Goal: Use online tool/utility: Use online tool/utility

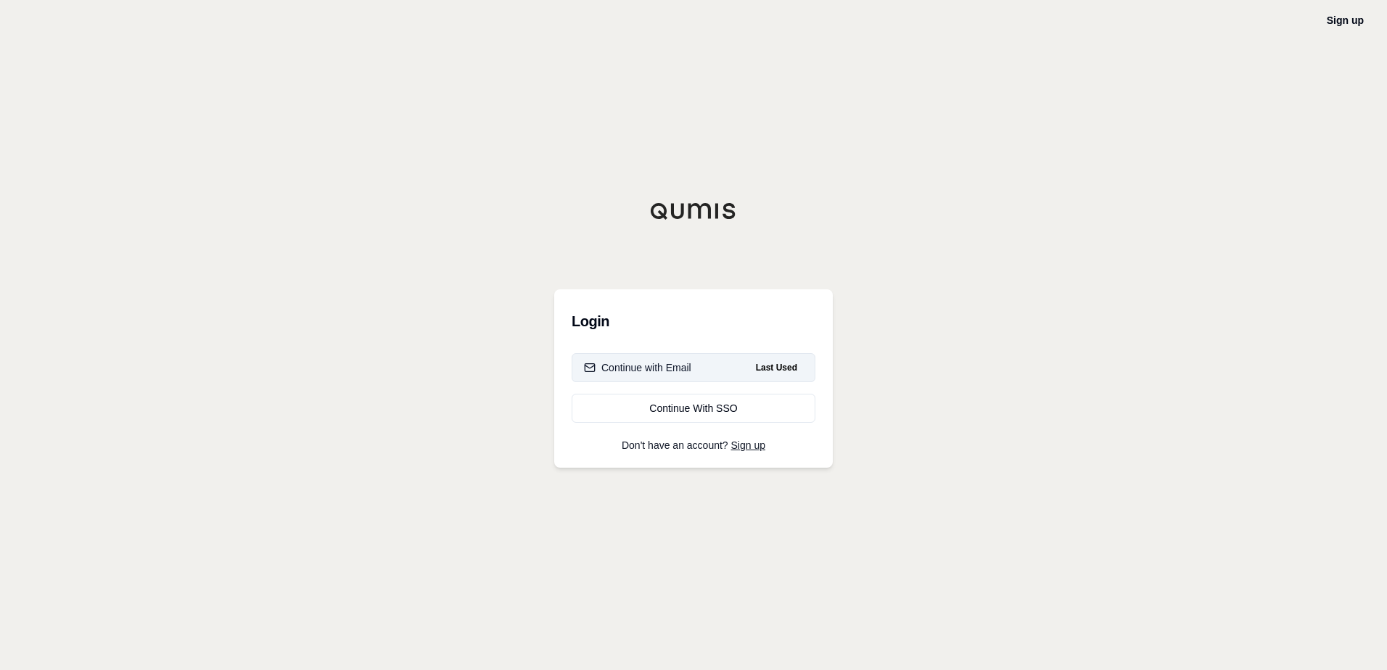
click at [686, 379] on button "Continue with Email Last Used" at bounding box center [694, 367] width 244 height 29
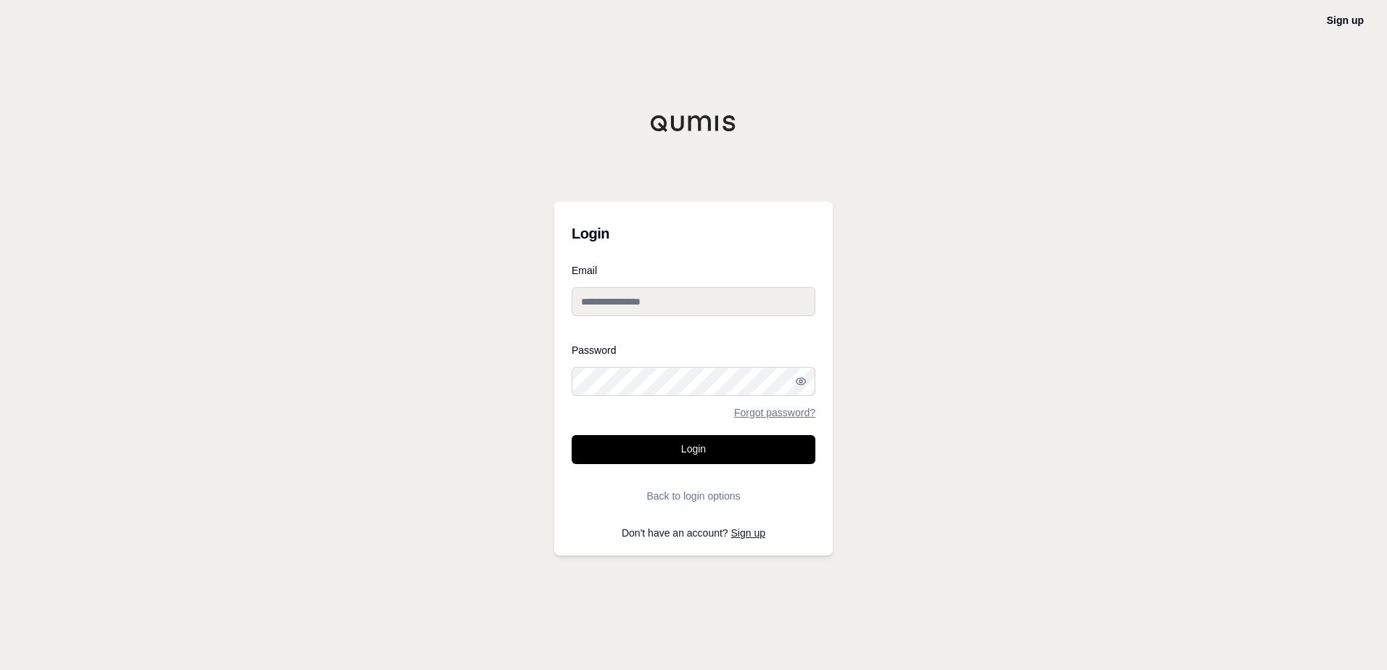
click at [682, 295] on input "Email" at bounding box center [694, 301] width 244 height 29
type input "**********"
click at [572, 435] on button "Login" at bounding box center [694, 449] width 244 height 29
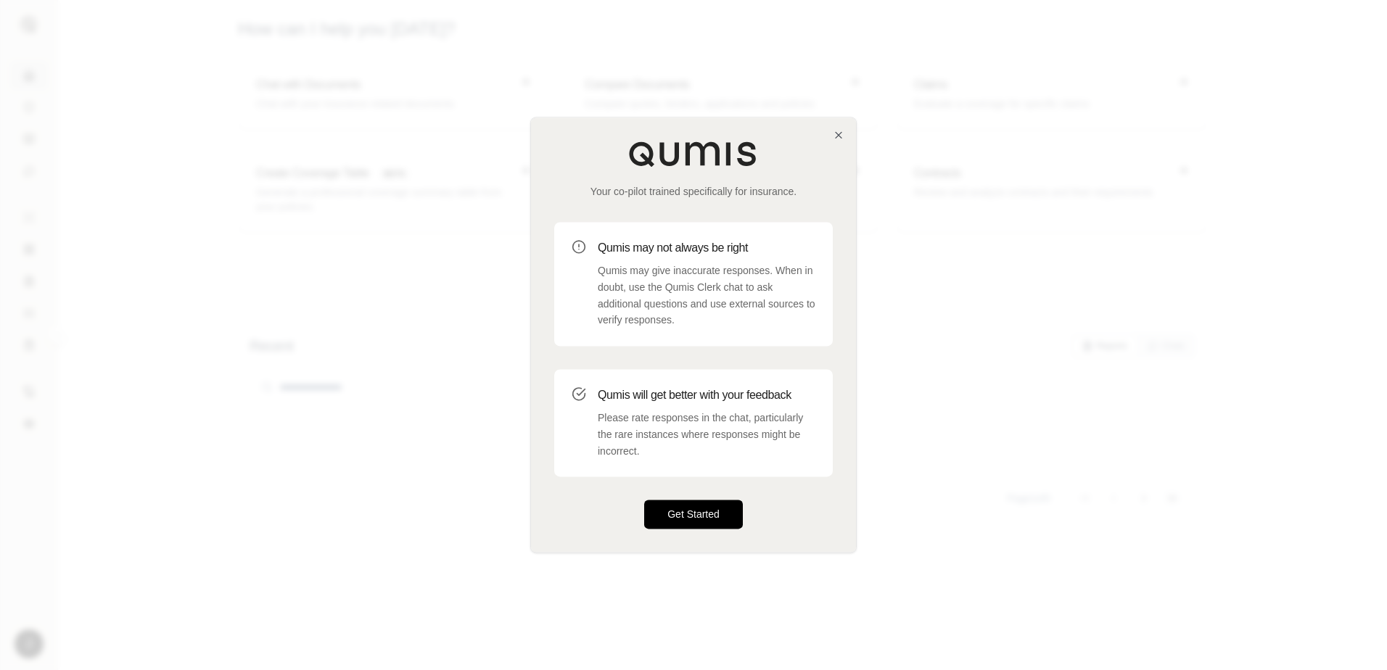
click at [703, 508] on button "Get Started" at bounding box center [693, 515] width 99 height 29
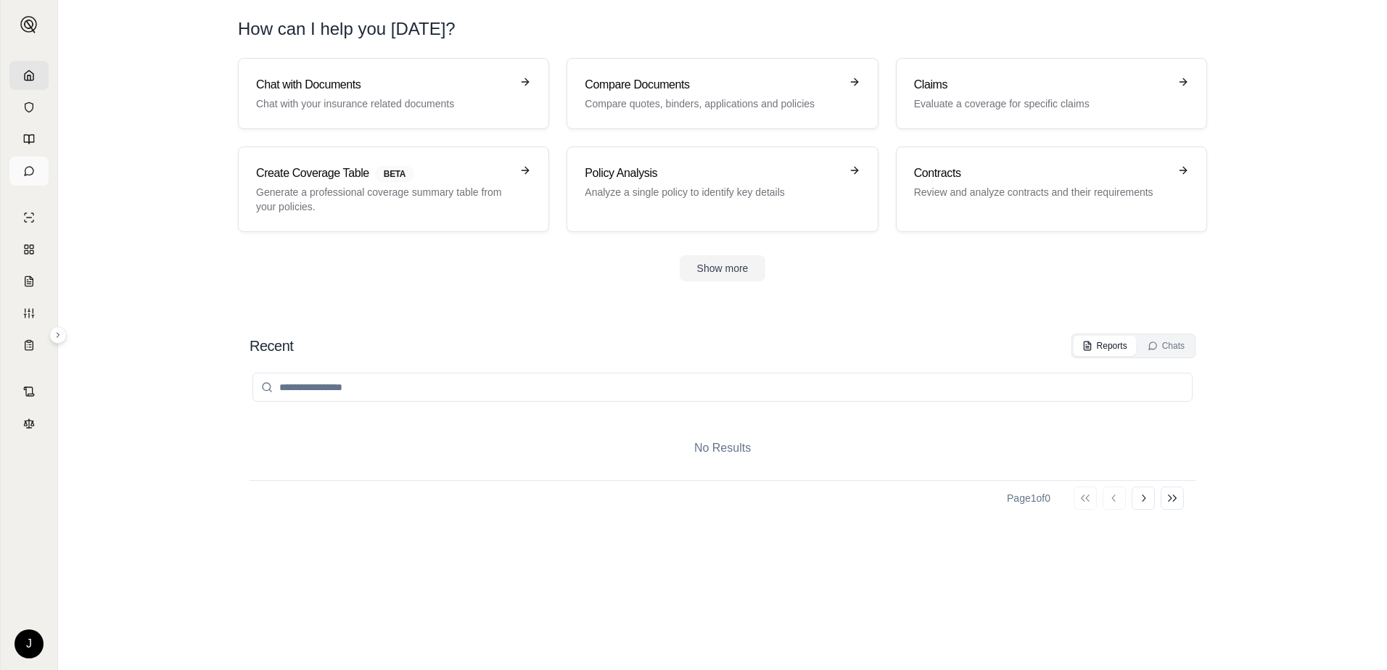
click at [27, 168] on icon at bounding box center [29, 171] width 12 height 12
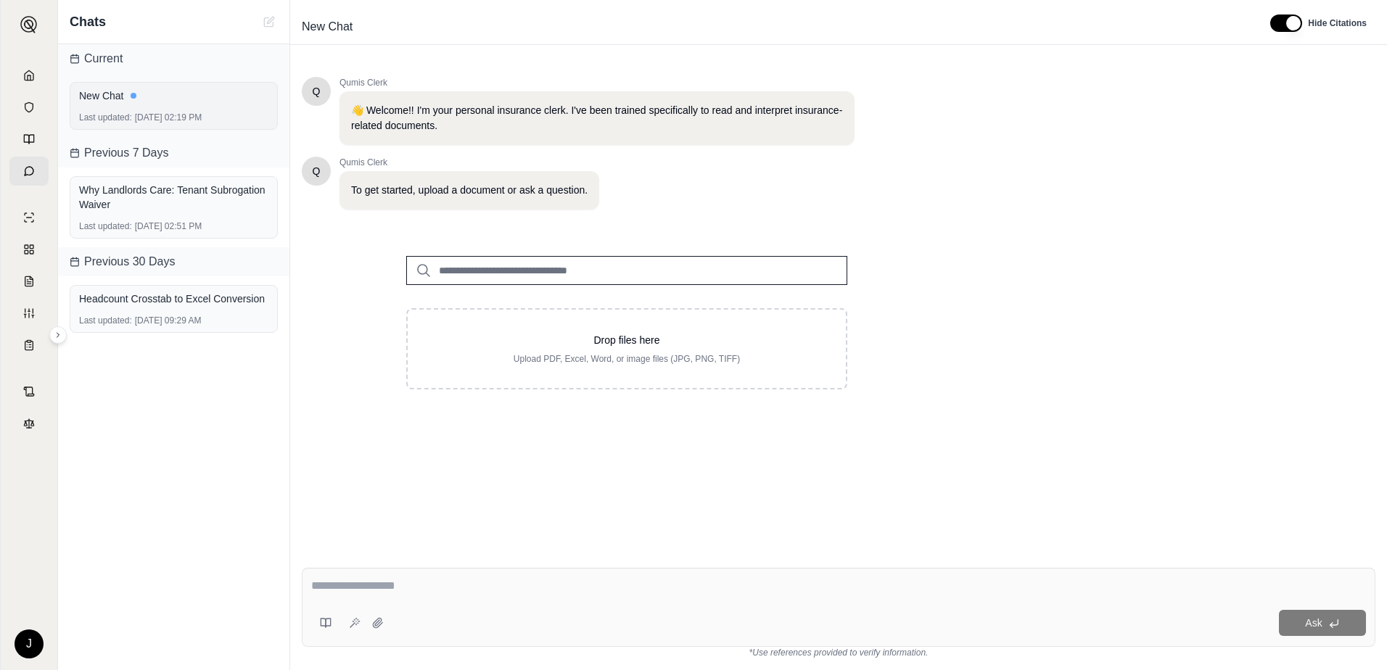
click at [218, 118] on div "Last updated: [DATE] 02:19 PM" at bounding box center [173, 118] width 189 height 12
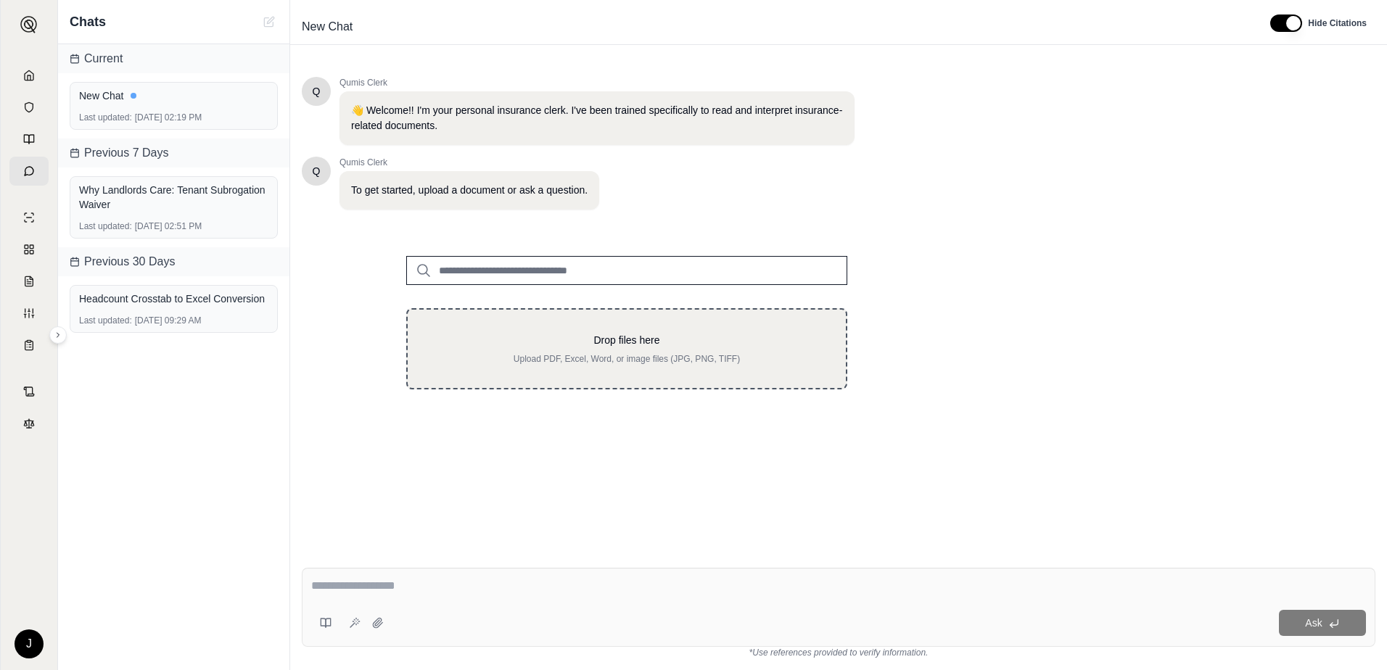
click at [600, 343] on p "Drop files here" at bounding box center [627, 340] width 392 height 15
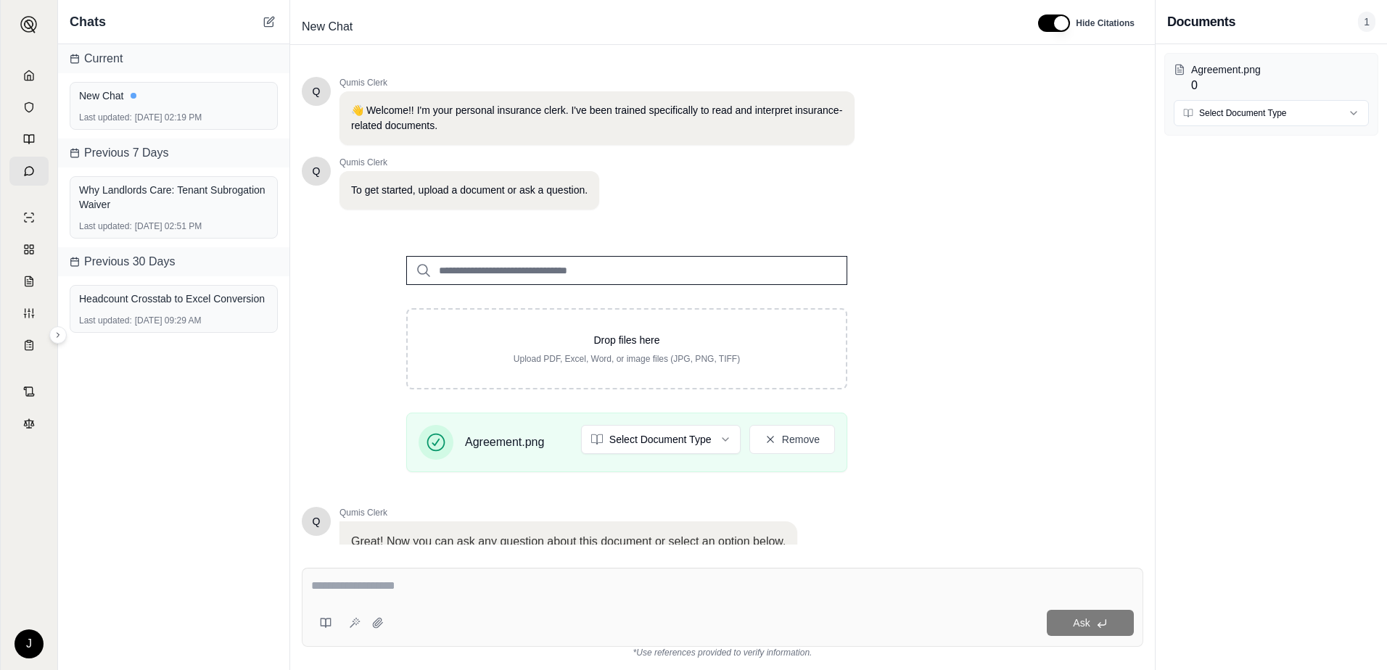
scroll to position [113, 0]
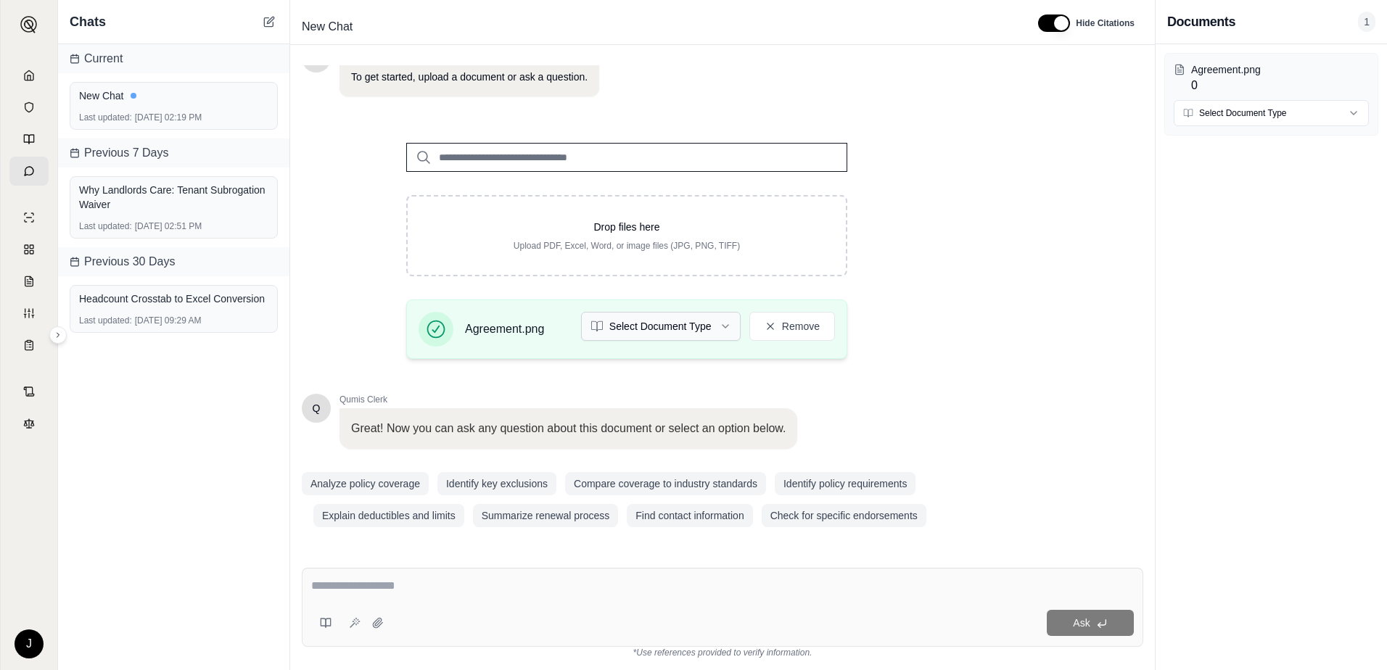
click at [713, 321] on html "J Chats Current New Chat Last updated: [DATE] 02:19 PM Previous 7 Days Why Land…" at bounding box center [693, 335] width 1387 height 670
click at [493, 591] on textarea at bounding box center [722, 586] width 823 height 17
type textarea "**********"
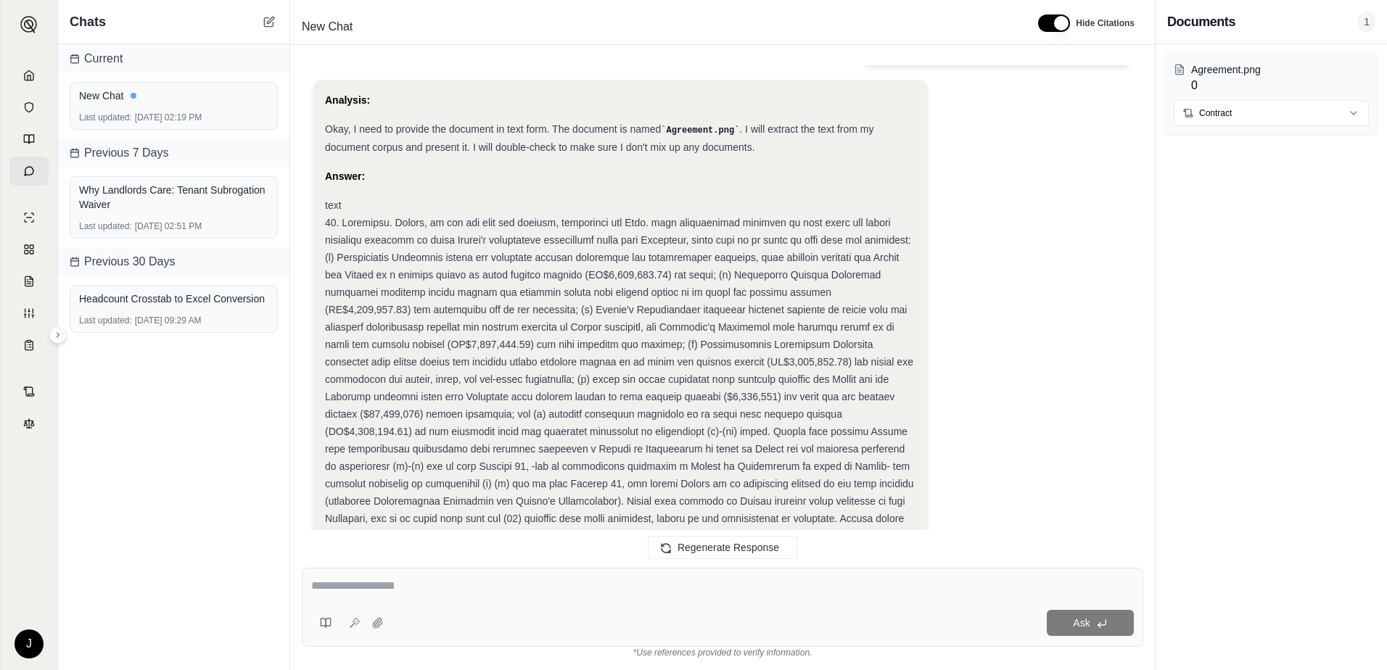
scroll to position [0, 0]
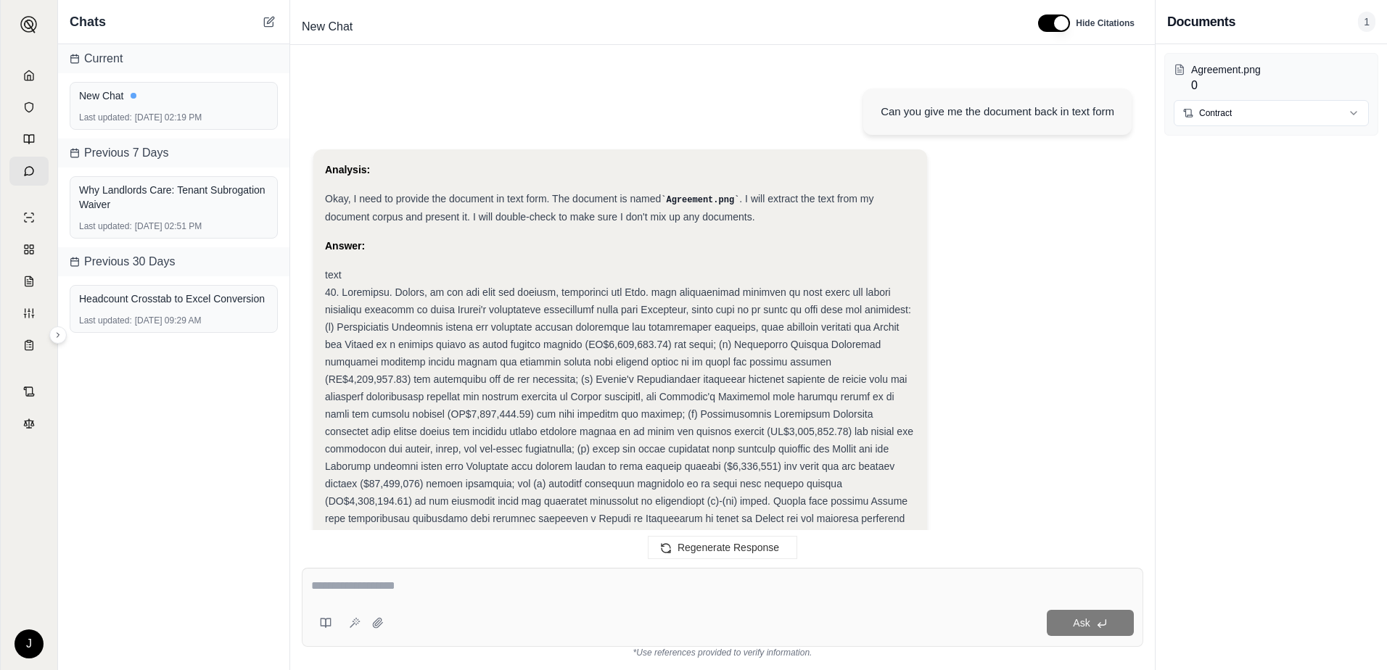
click at [369, 298] on div "text" at bounding box center [620, 536] width 591 height 540
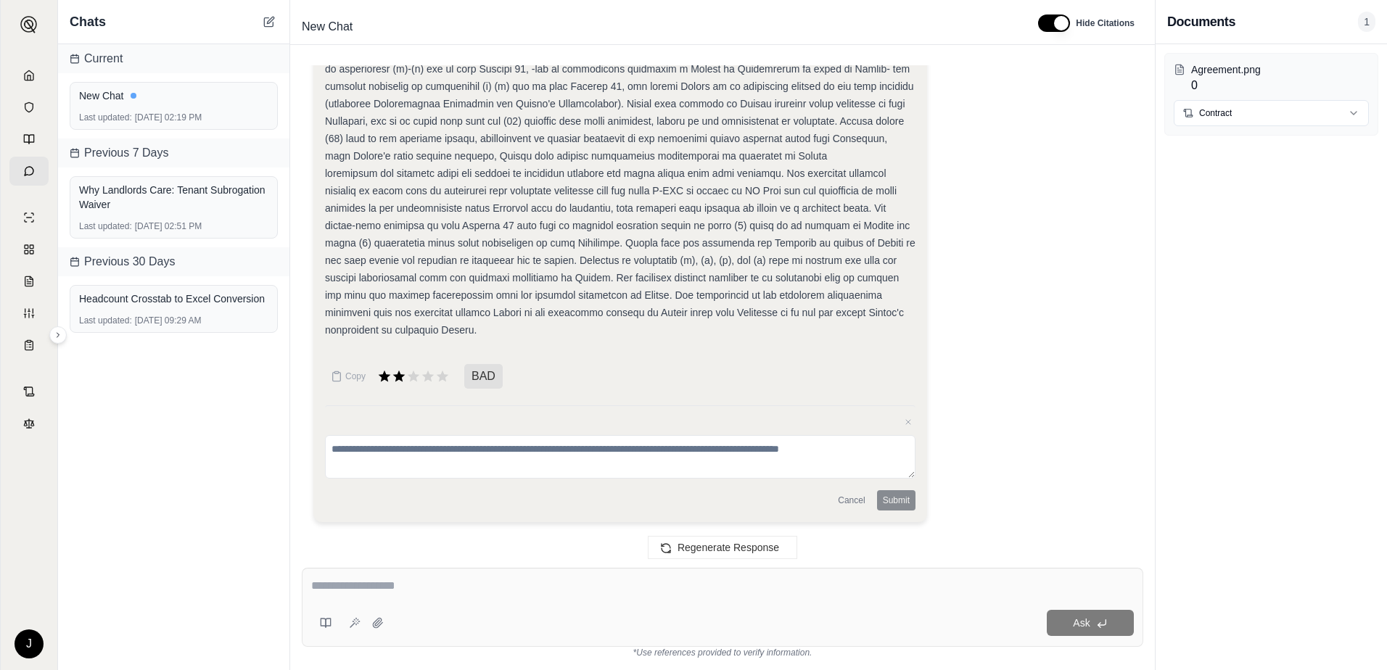
drag, startPoint x: 342, startPoint y: 290, endPoint x: 369, endPoint y: 353, distance: 68.6
click at [358, 340] on div "Analysis: Okay, I need to provide the document in text form. The document is na…" at bounding box center [620, 22] width 591 height 657
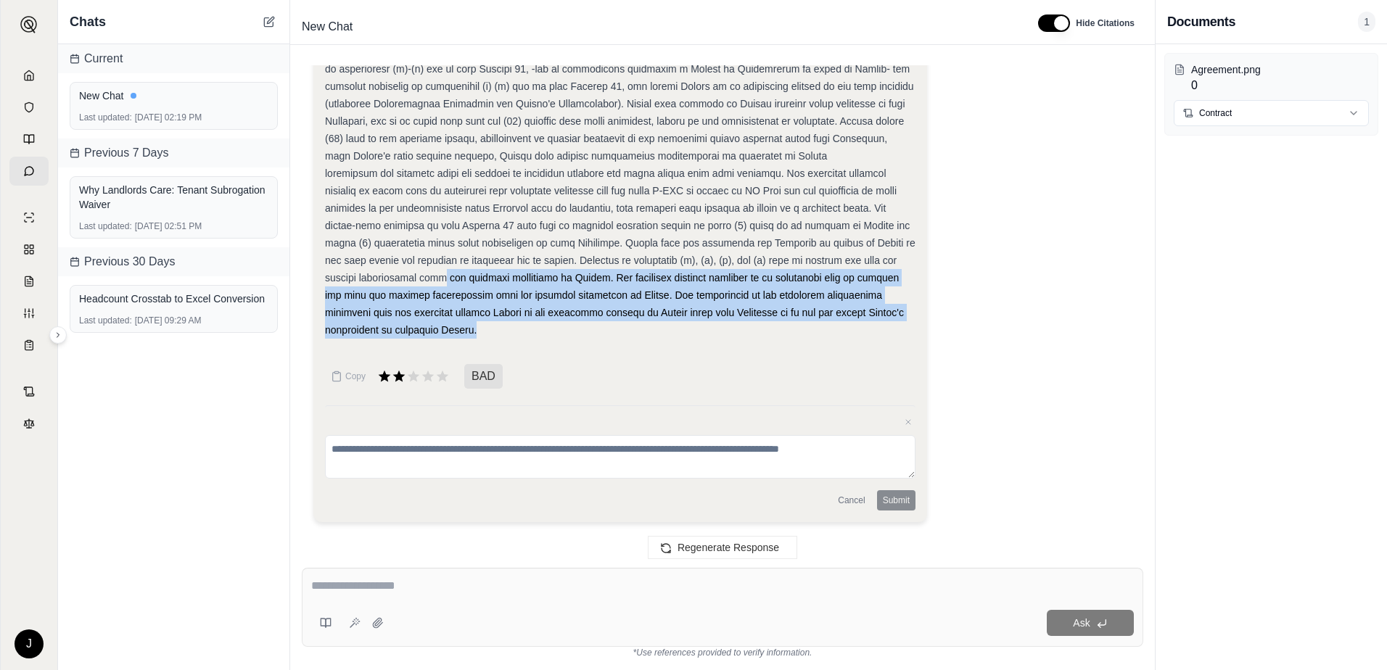
drag, startPoint x: 353, startPoint y: 327, endPoint x: 345, endPoint y: 278, distance: 49.2
click at [345, 278] on span at bounding box center [620, 252] width 591 height 168
drag, startPoint x: 345, startPoint y: 278, endPoint x: 443, endPoint y: 377, distance: 138.5
click at [443, 377] on span at bounding box center [413, 376] width 73 height 17
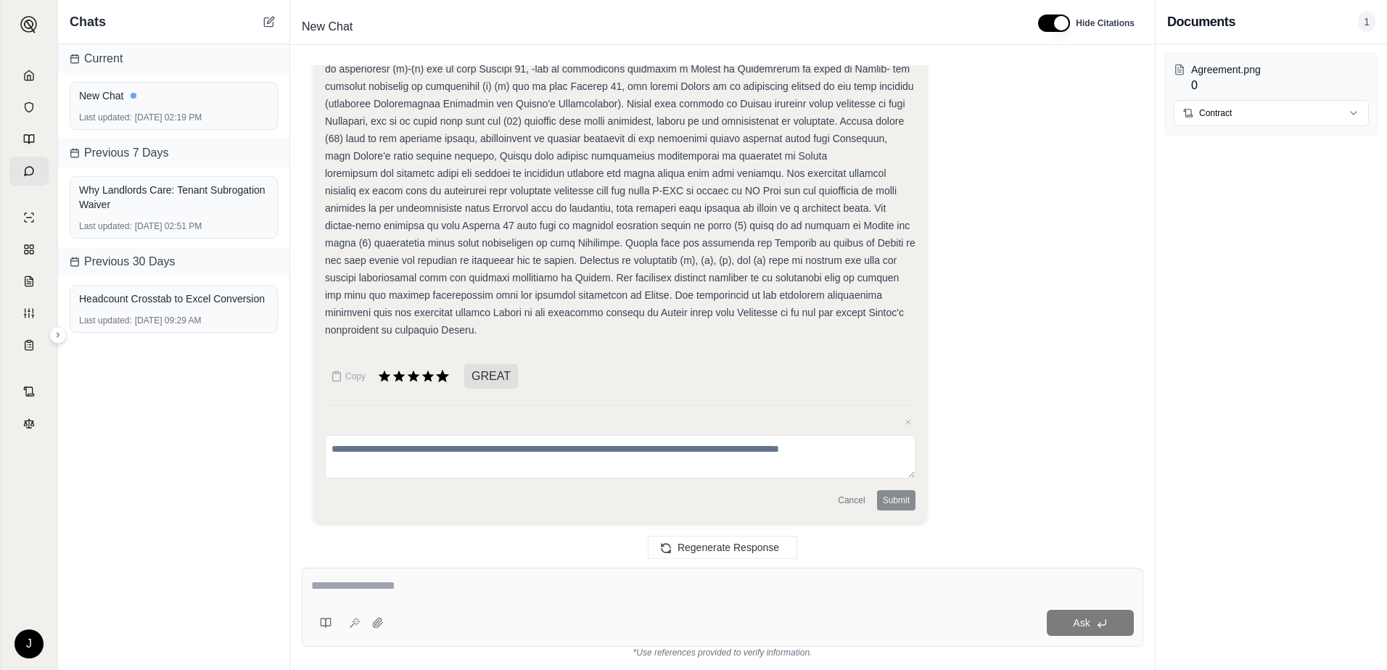
click at [442, 378] on icon at bounding box center [442, 376] width 13 height 12
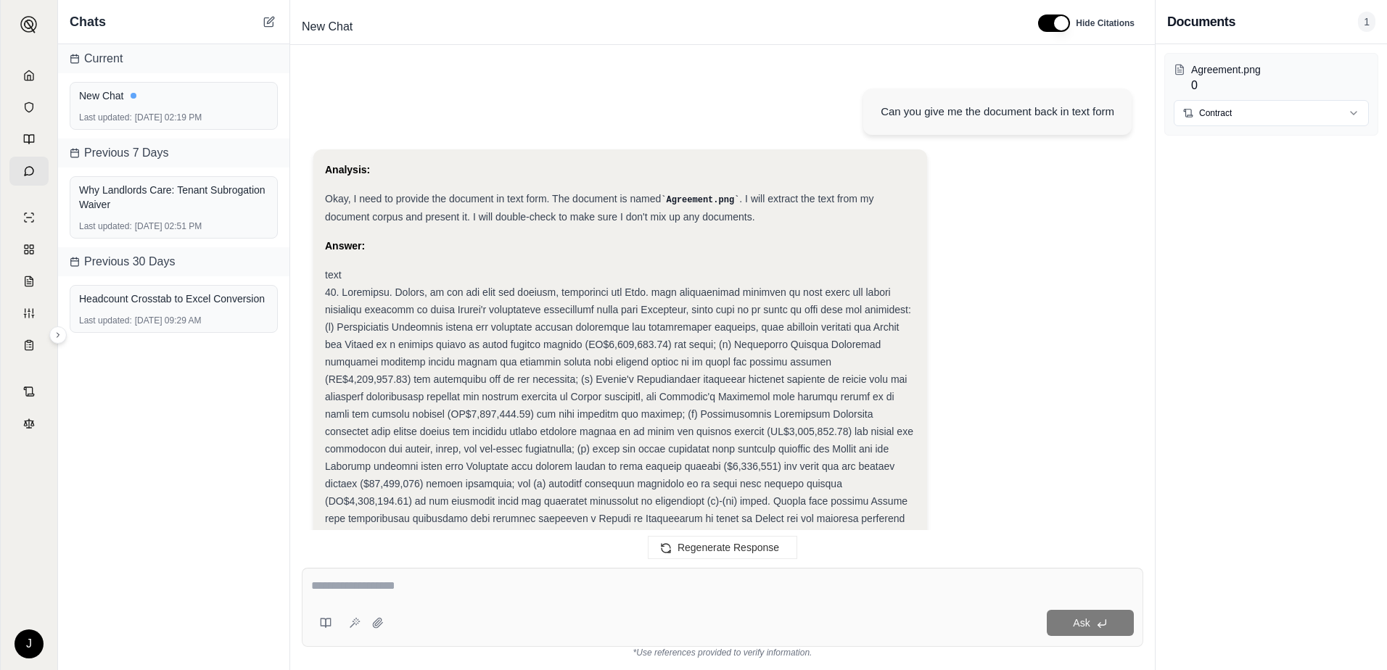
scroll to position [0, 0]
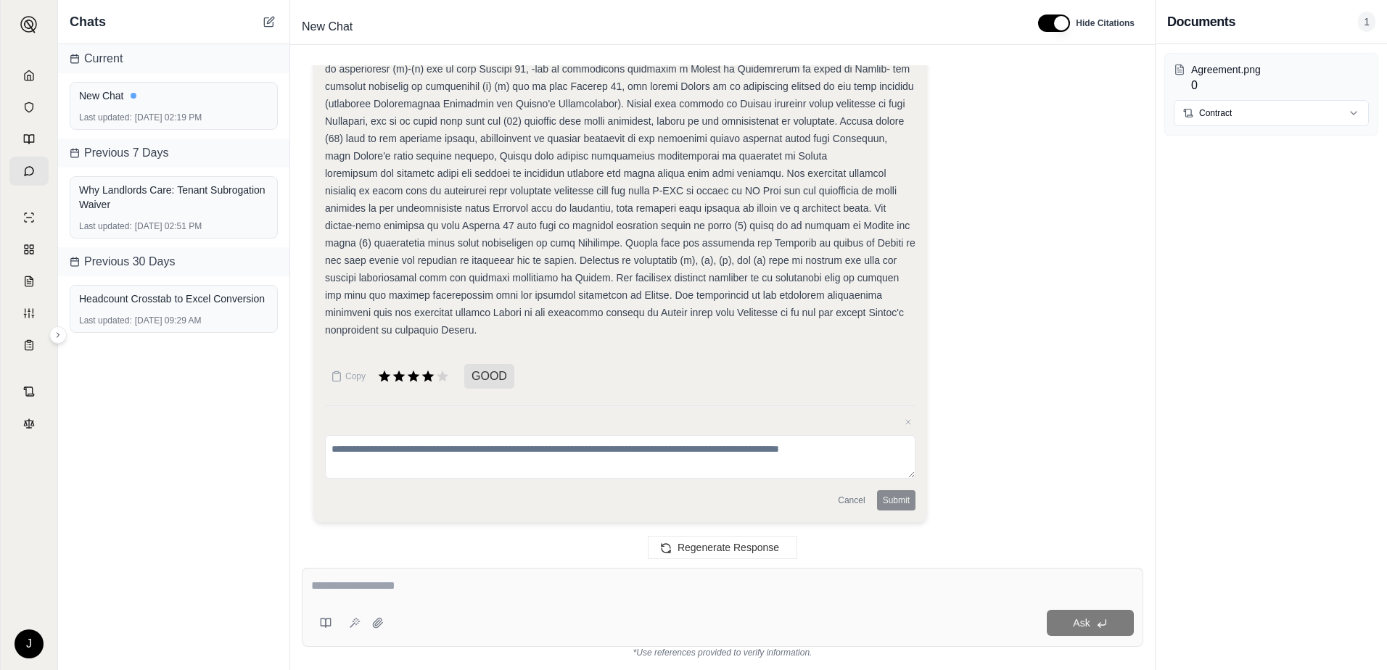
click at [365, 332] on div "text" at bounding box center [620, 69] width 591 height 540
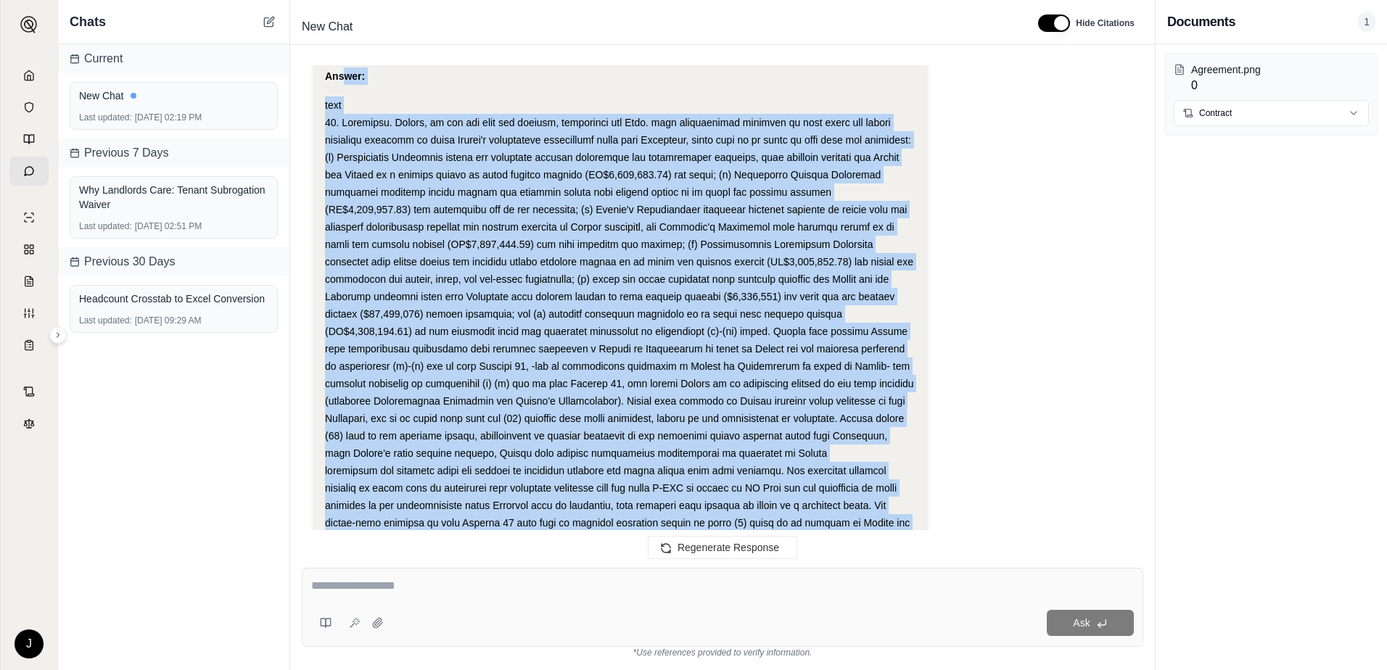
scroll to position [164, 0]
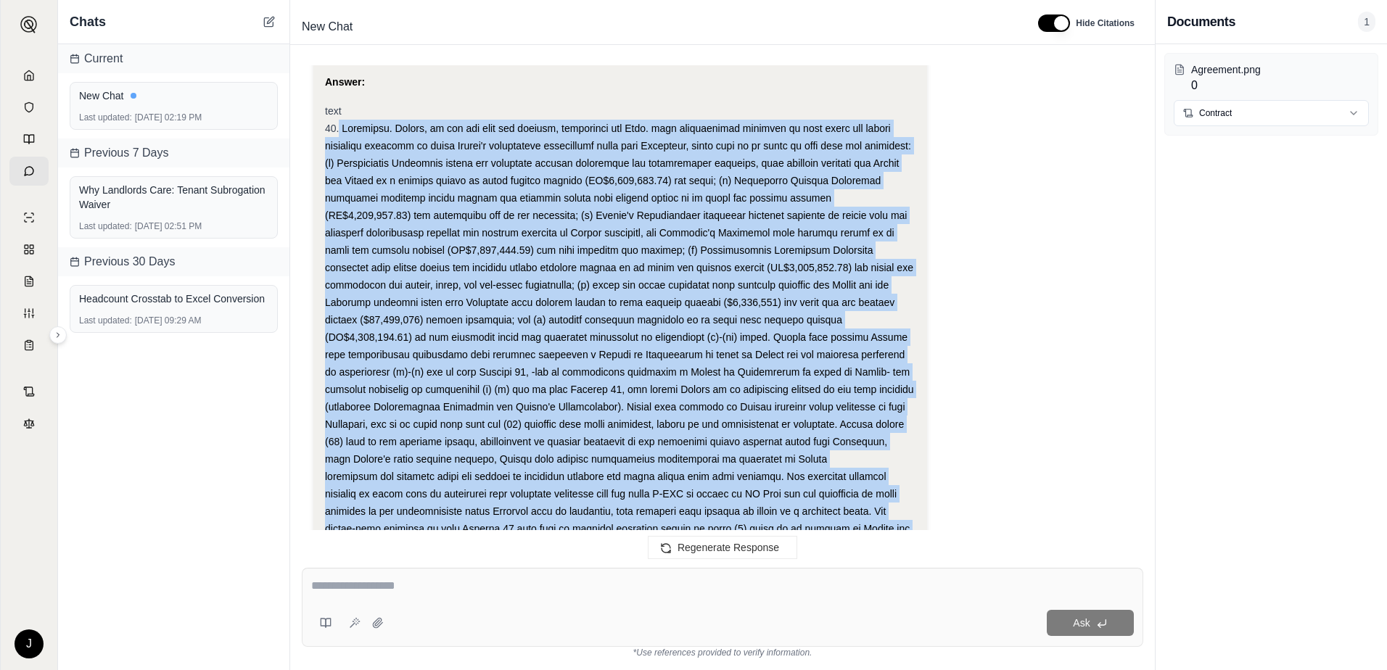
drag, startPoint x: 351, startPoint y: 329, endPoint x: 340, endPoint y: 131, distance: 198.4
click at [340, 131] on div "text" at bounding box center [620, 372] width 591 height 540
copy div "Insurance. Agency, at its own cost and expense, throughout the Term. will conti…"
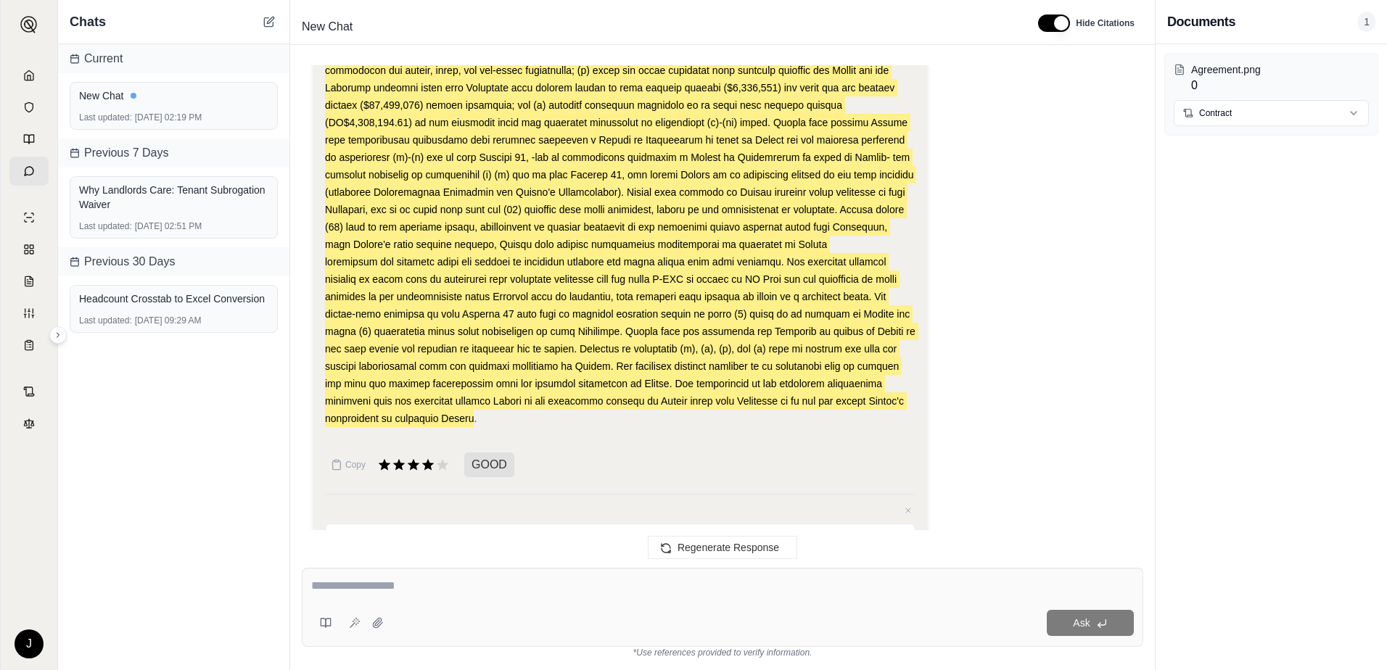
scroll to position [467, 0]
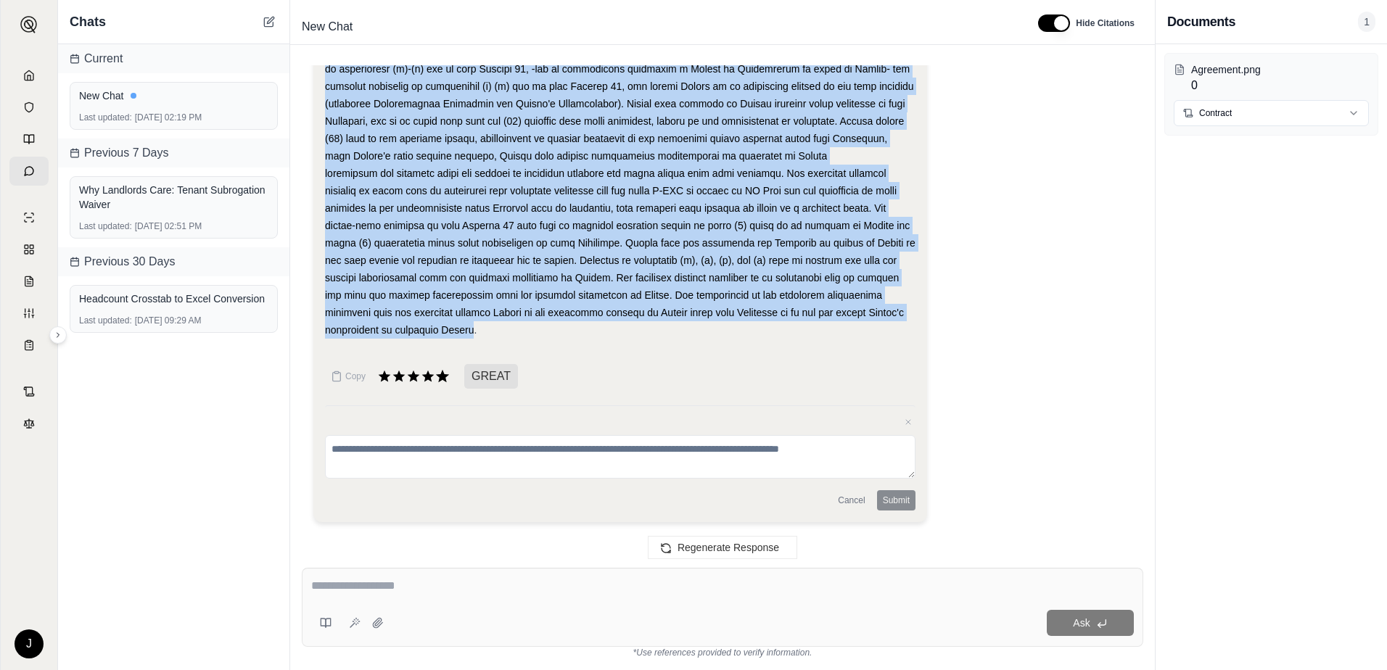
click at [442, 374] on icon at bounding box center [442, 376] width 13 height 12
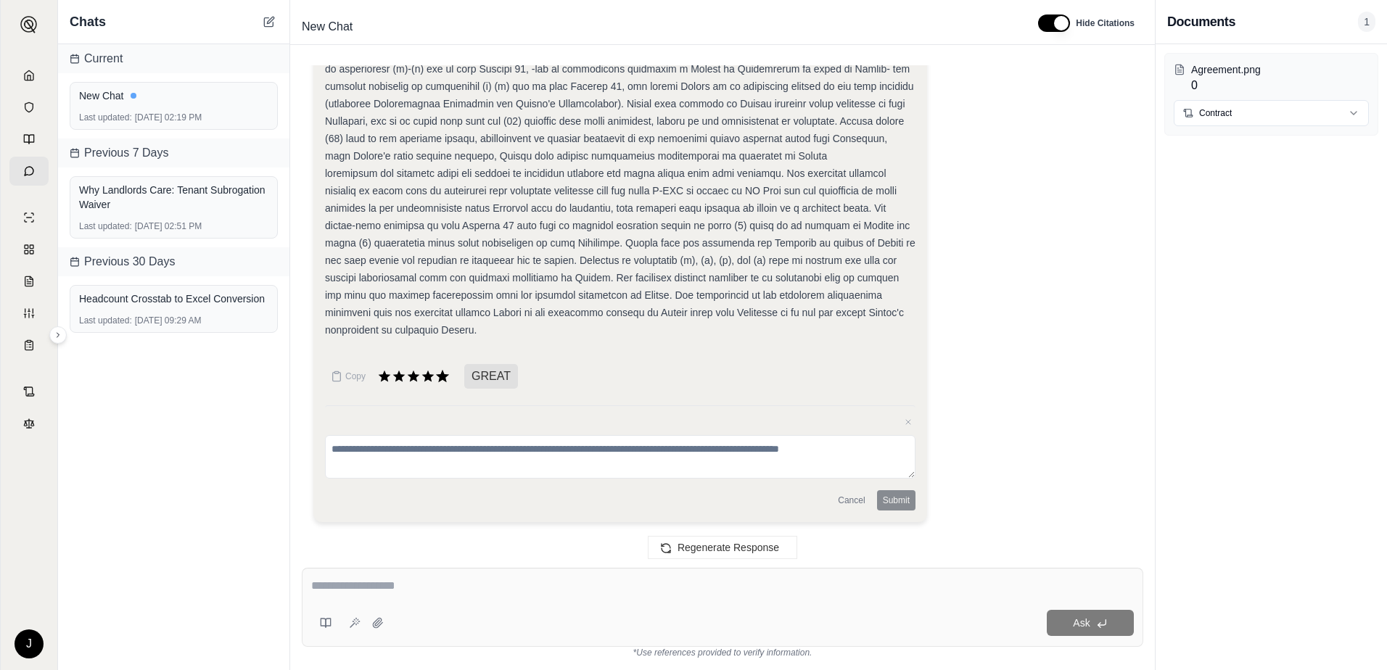
click at [444, 376] on icon at bounding box center [442, 376] width 13 height 12
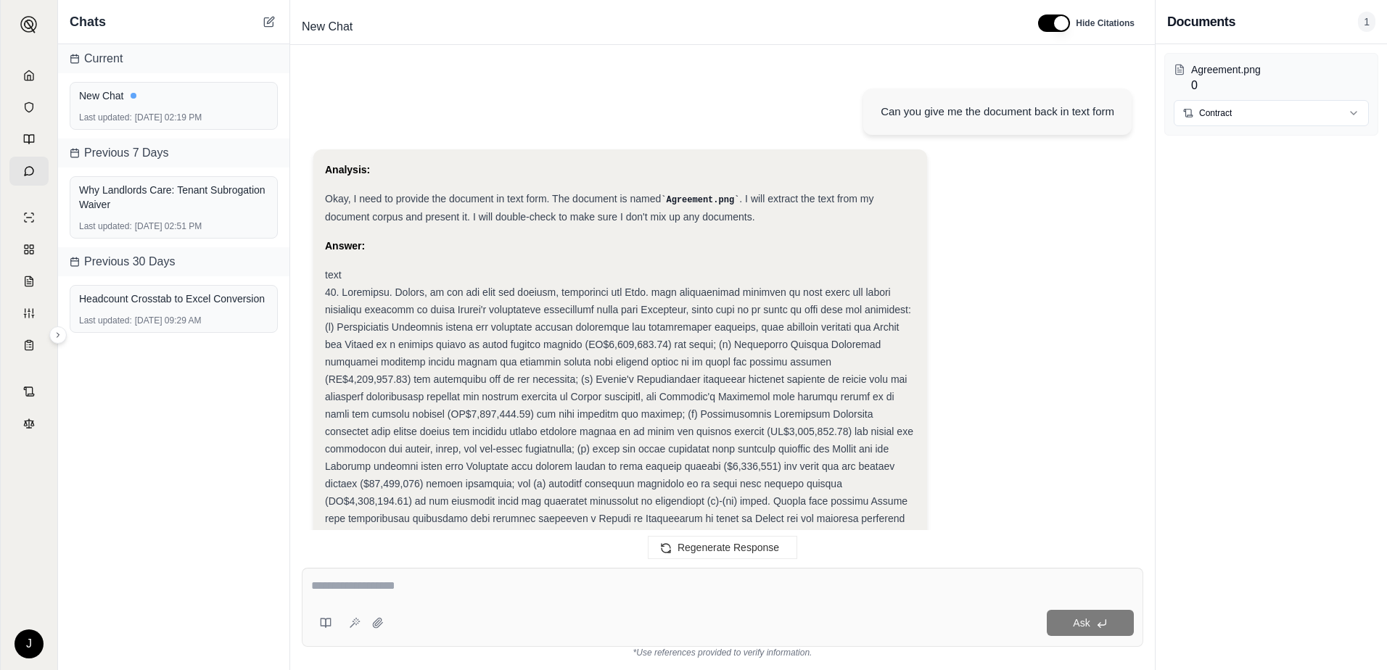
scroll to position [348, 0]
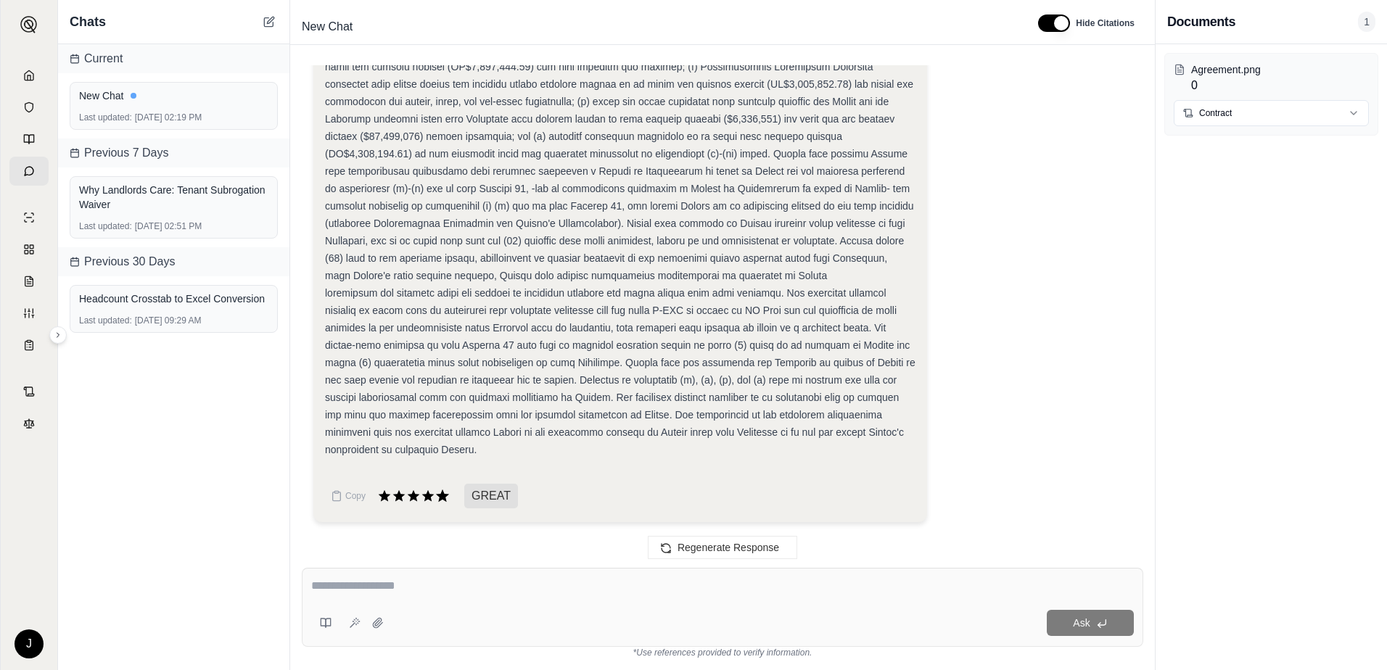
click at [443, 496] on icon at bounding box center [442, 496] width 13 height 12
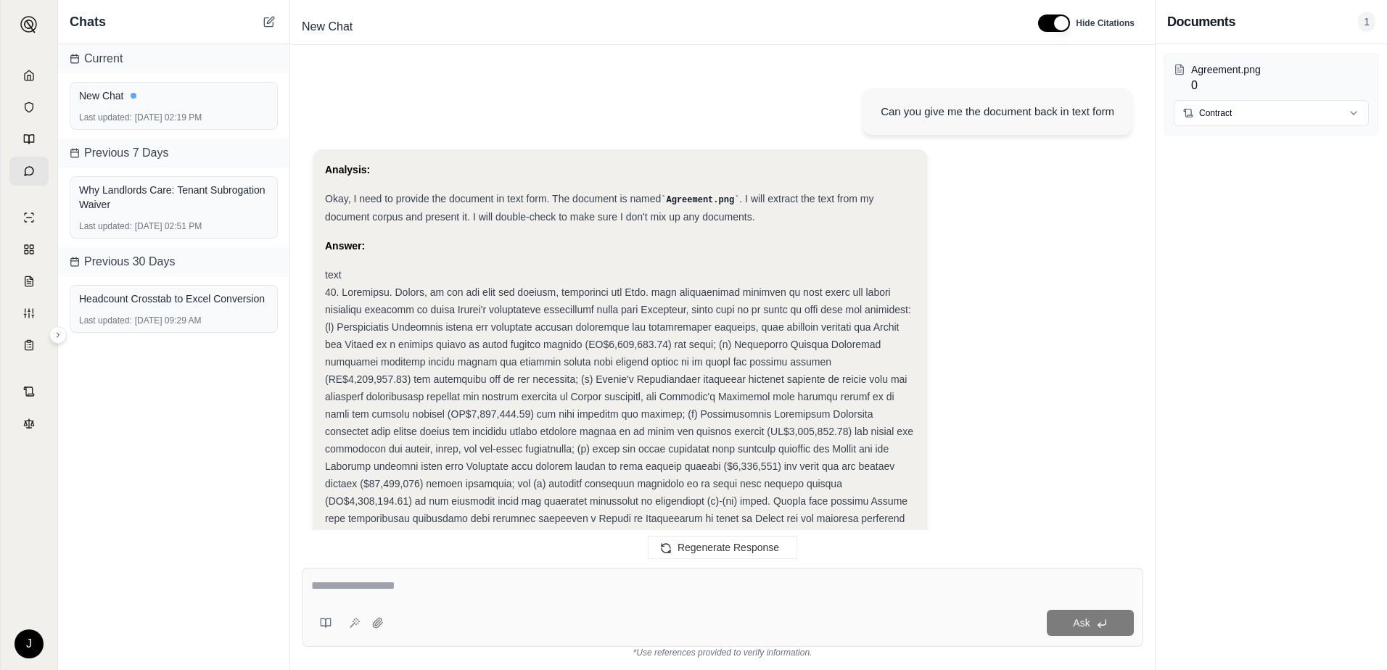
scroll to position [467, 0]
